Goal: Navigation & Orientation: Find specific page/section

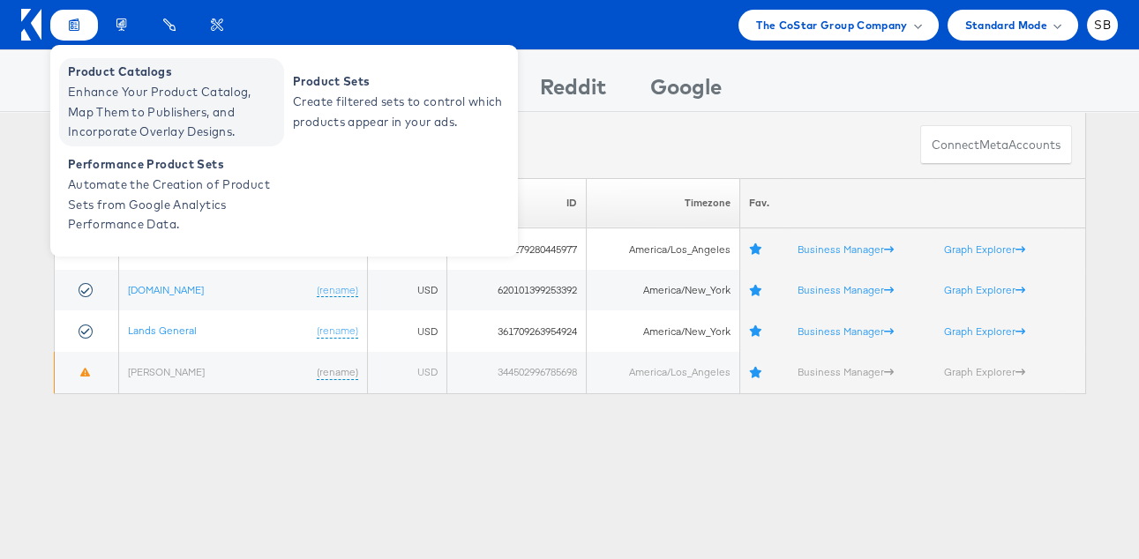
click at [110, 105] on span "Enhance Your Product Catalog, Map Them to Publishers, and Incorporate Overlay D…" at bounding box center [174, 112] width 212 height 60
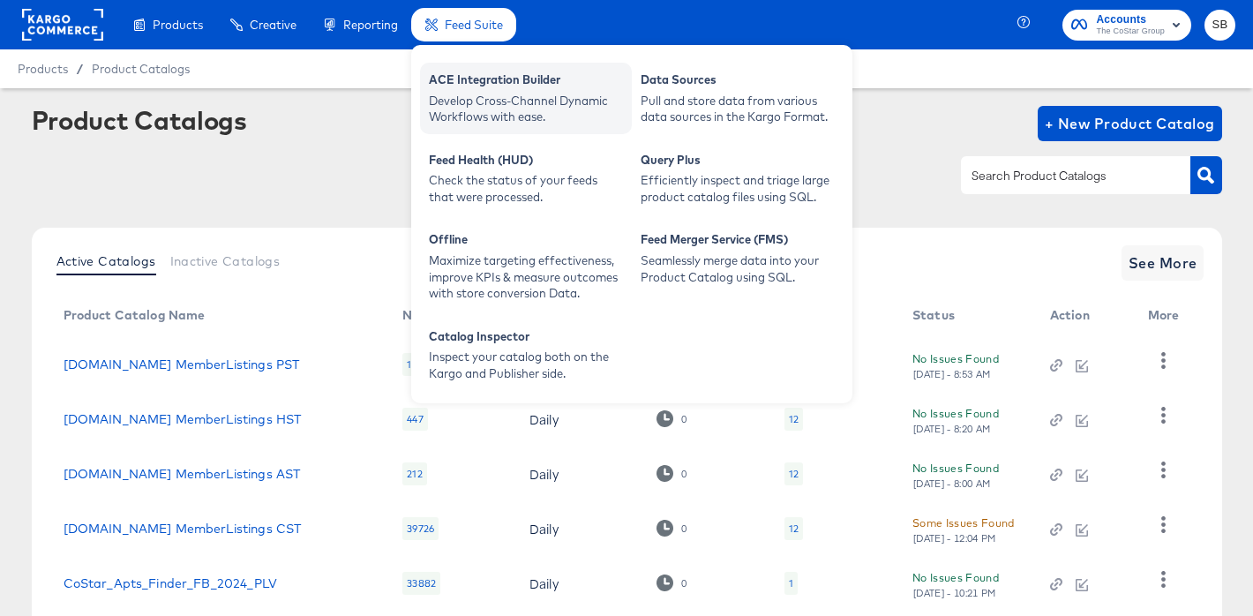
click at [558, 101] on div "Develop Cross-Channel Dynamic Workflows with ease." at bounding box center [526, 109] width 194 height 33
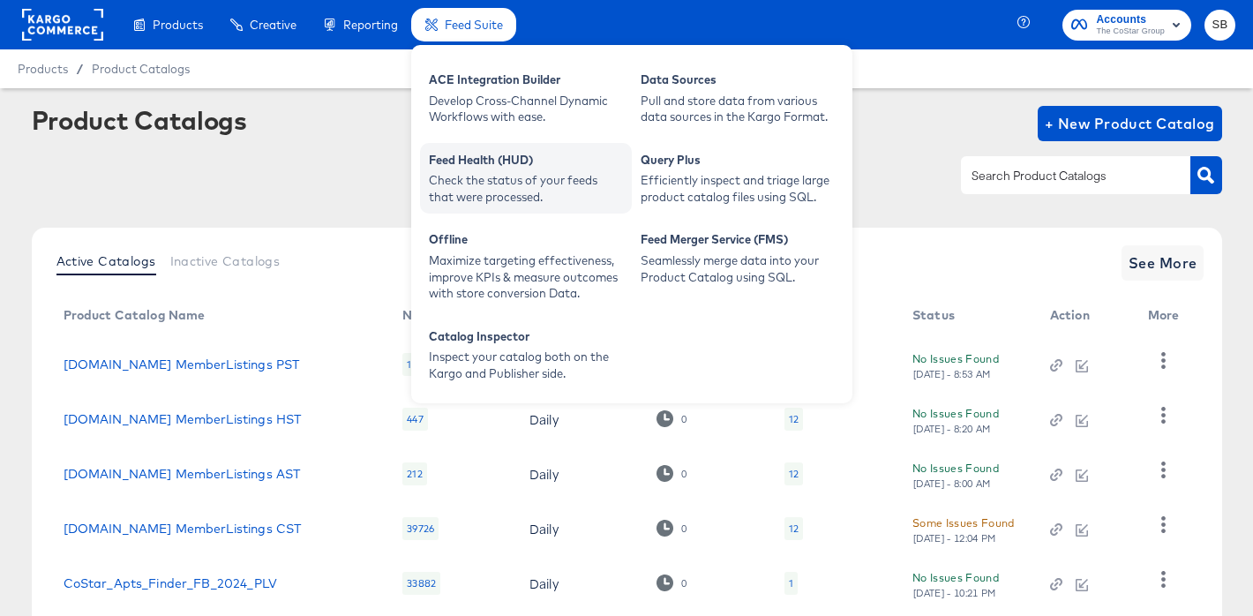
click at [504, 170] on div "Feed Health (HUD)" at bounding box center [526, 162] width 194 height 21
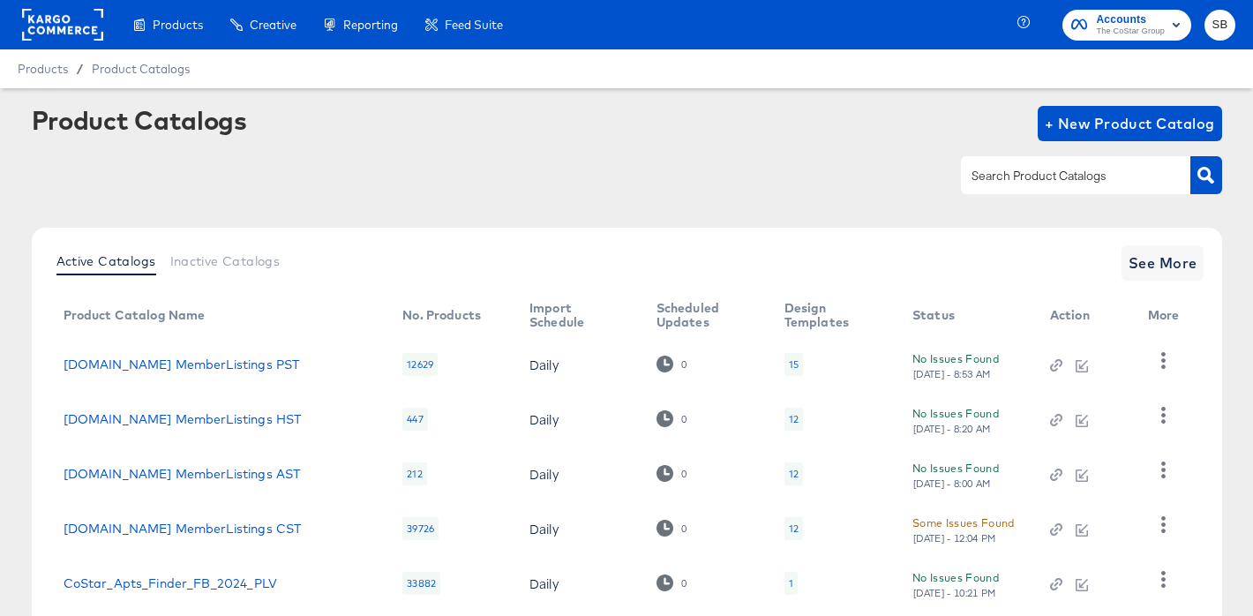
click at [295, 135] on div "Product Catalogs + New Product Catalog" at bounding box center [627, 123] width 1190 height 35
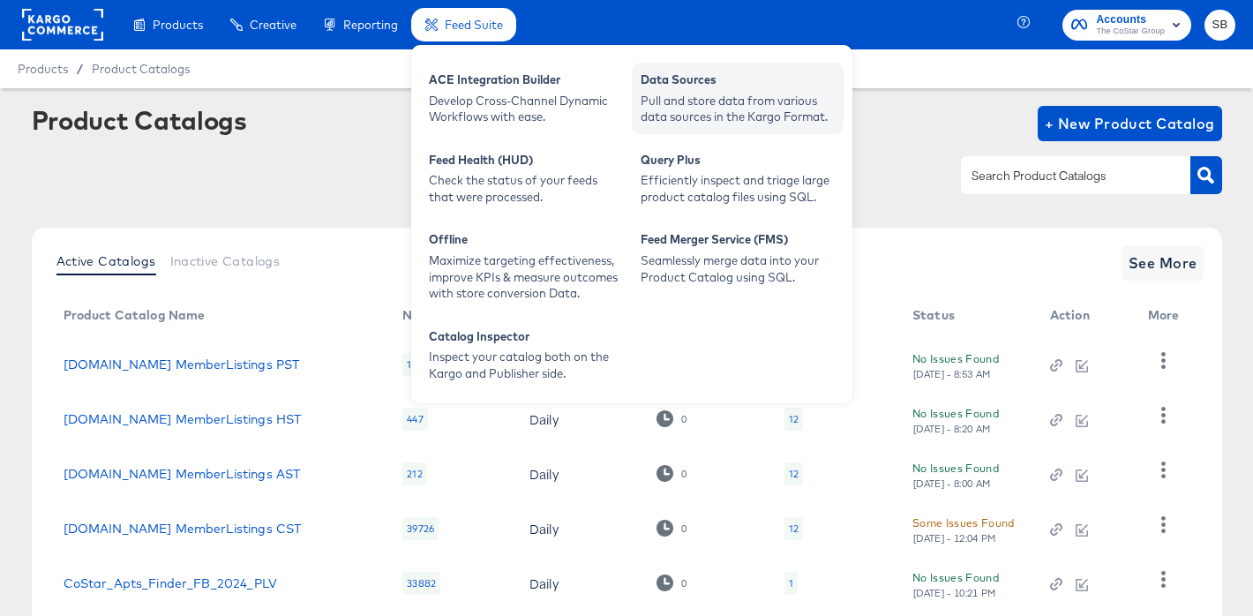
click at [674, 111] on div "Pull and store data from various data sources in the Kargo Format." at bounding box center [738, 109] width 194 height 33
